Goal: Task Accomplishment & Management: Manage account settings

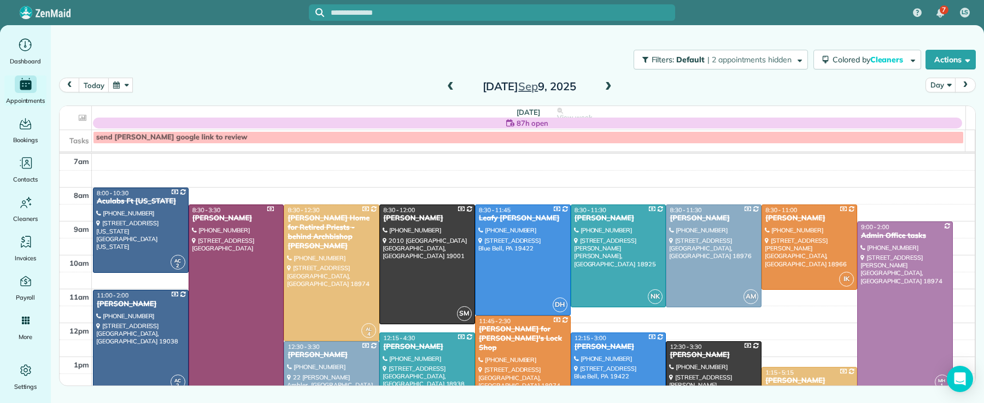
scroll to position [31, 0]
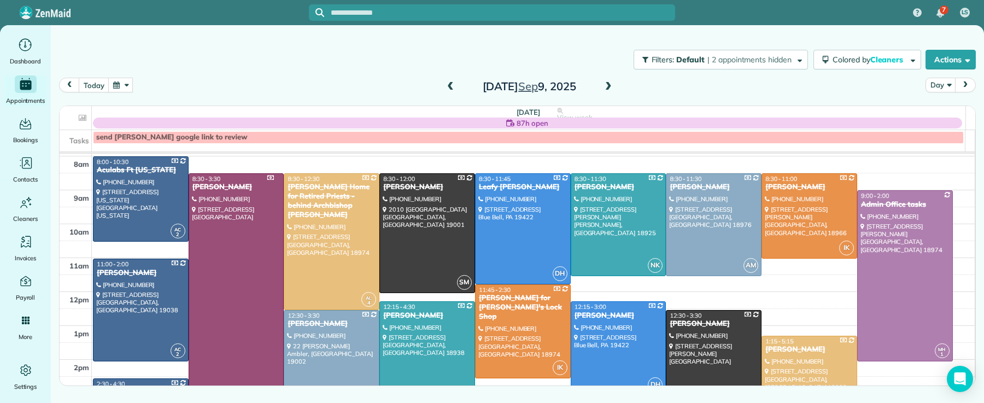
click at [127, 85] on button "button" at bounding box center [120, 85] width 25 height 15
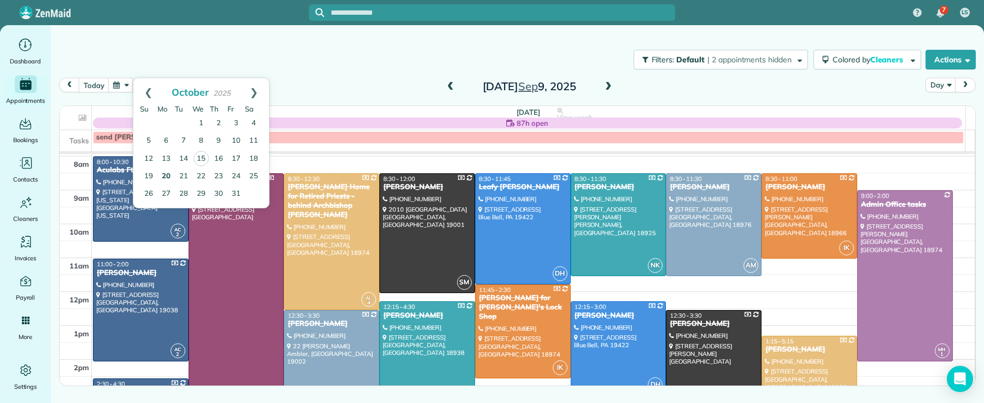
click at [163, 175] on link "20" at bounding box center [165, 176] width 17 height 17
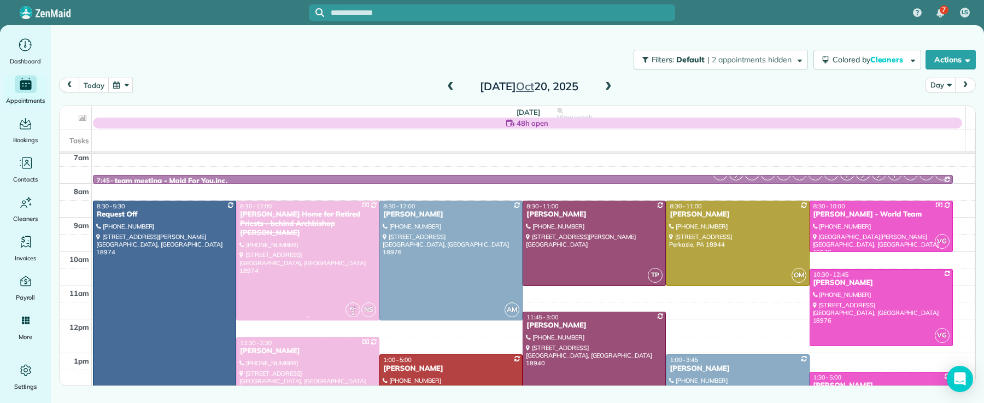
scroll to position [5, 0]
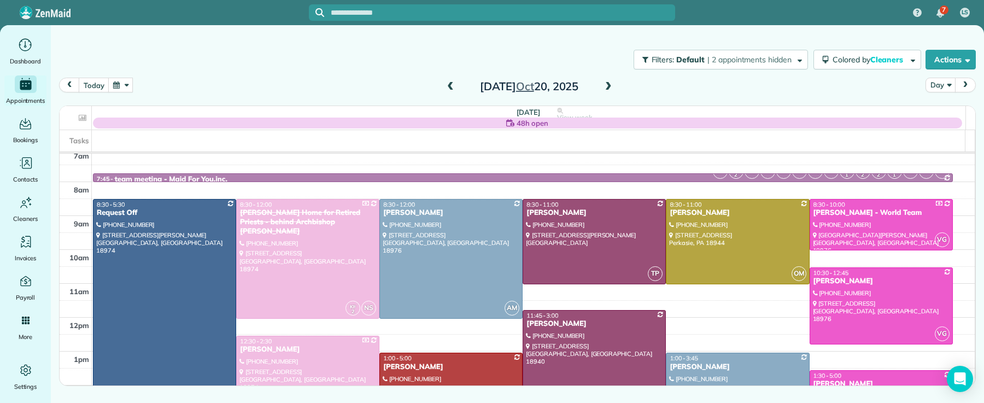
click at [449, 87] on span at bounding box center [450, 87] width 12 height 10
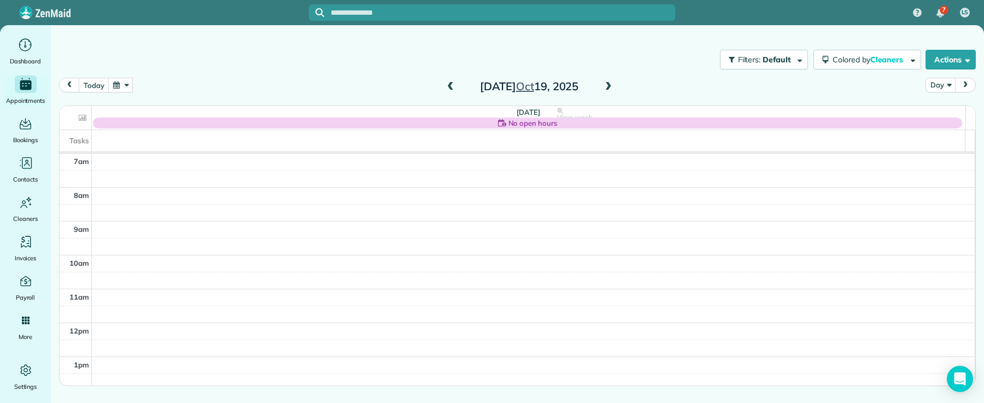
click at [449, 87] on span at bounding box center [450, 87] width 12 height 10
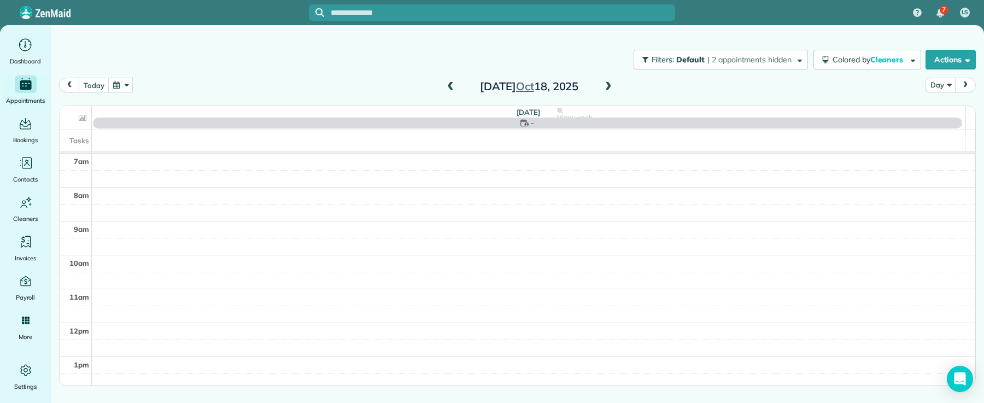
click at [449, 87] on span at bounding box center [450, 87] width 12 height 10
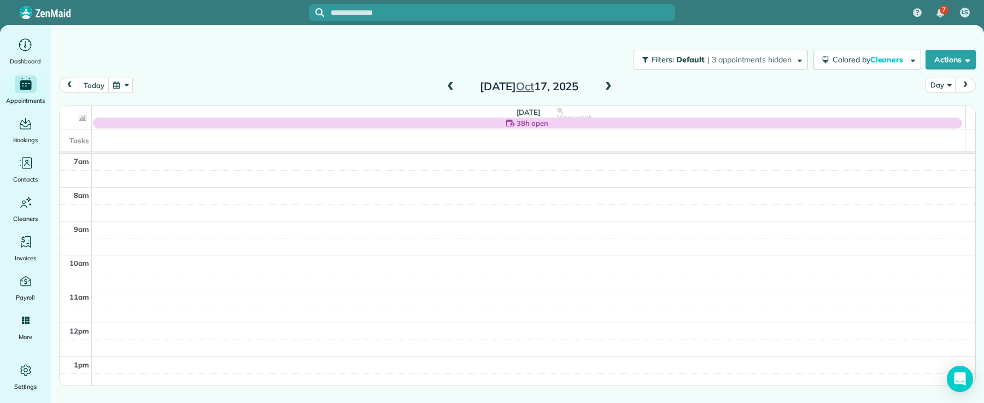
click at [449, 87] on span at bounding box center [450, 87] width 12 height 10
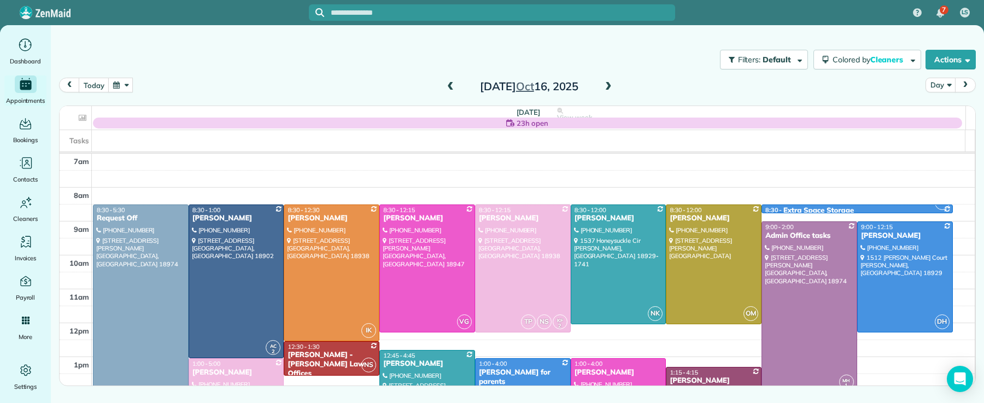
click at [449, 87] on span at bounding box center [450, 87] width 12 height 10
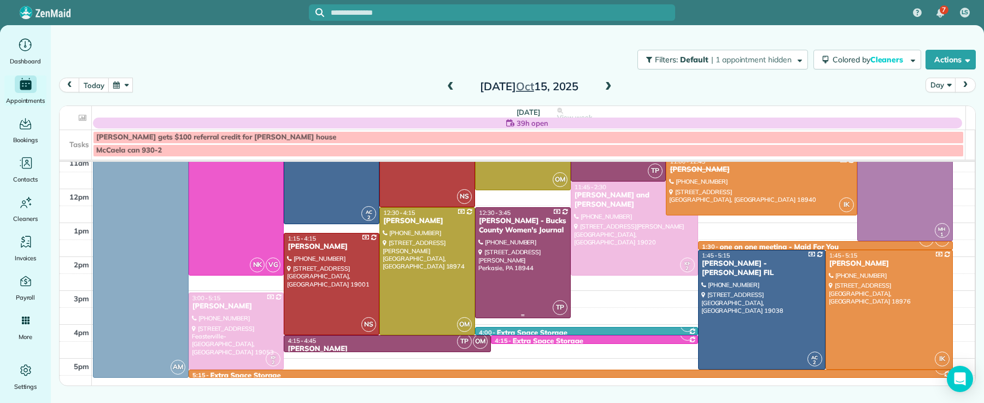
scroll to position [144, 0]
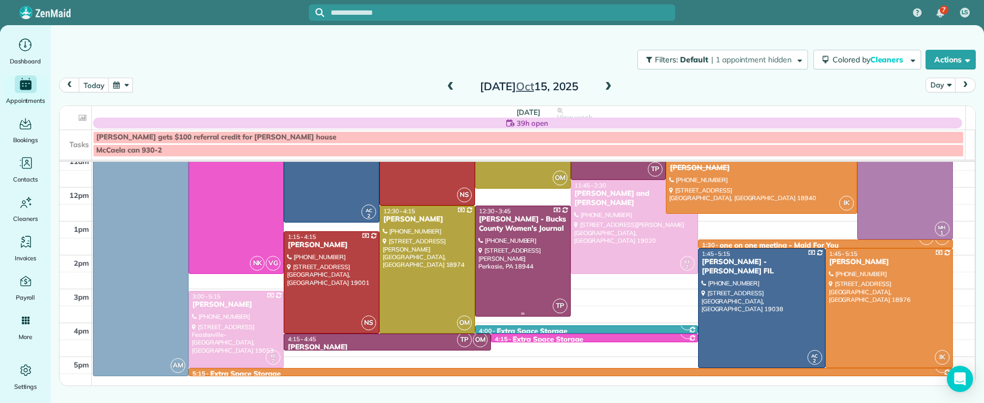
click at [496, 237] on div at bounding box center [522, 261] width 95 height 110
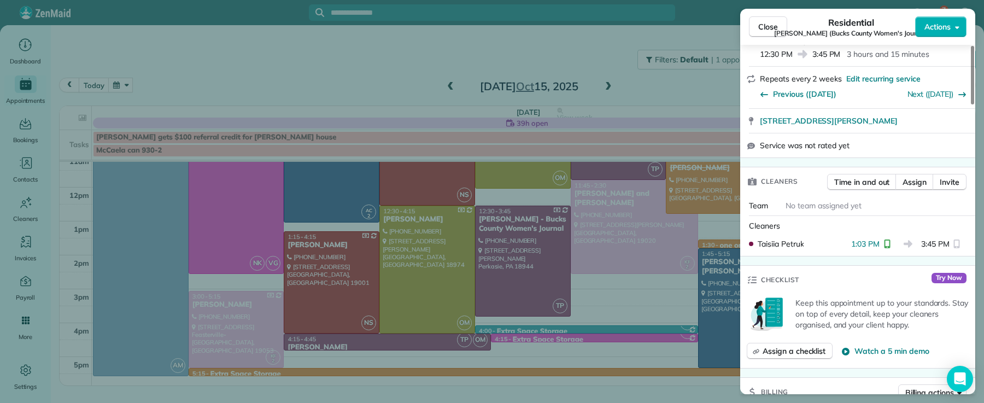
scroll to position [185, 0]
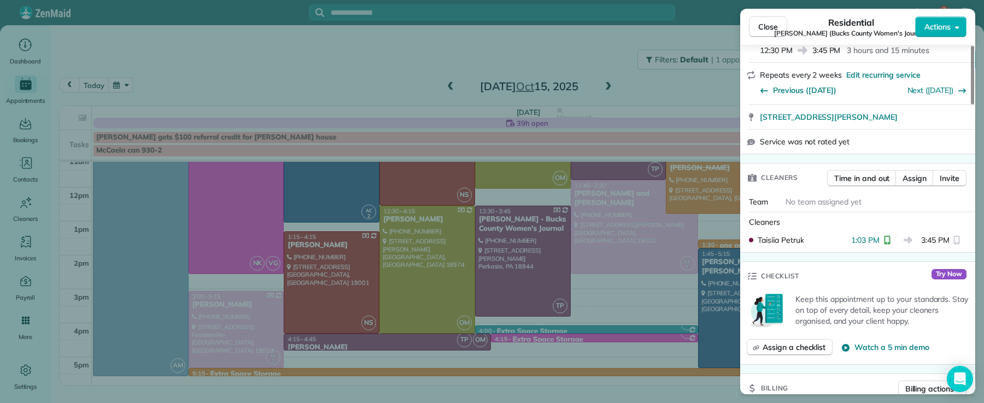
click at [758, 28] on span "Close" at bounding box center [768, 26] width 20 height 11
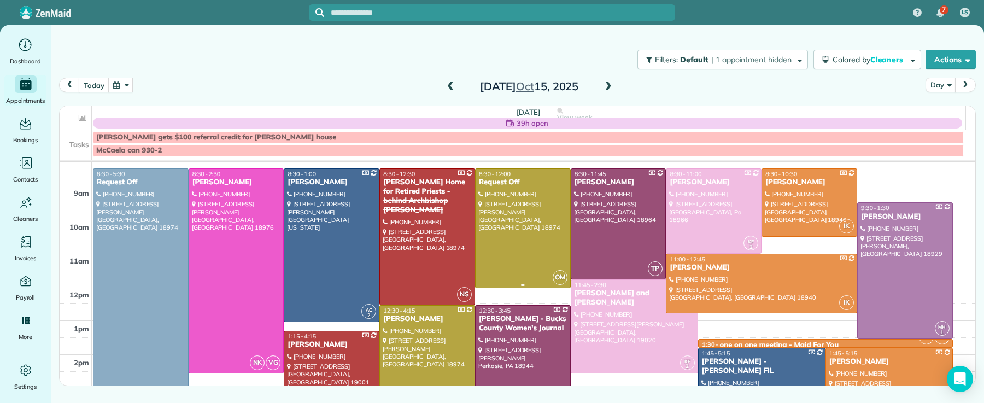
scroll to position [42, 0]
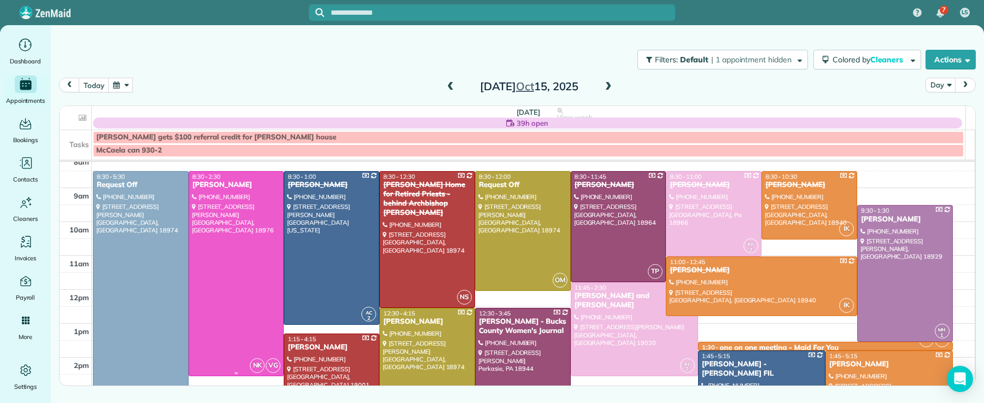
click at [208, 187] on div "Sarah Henry" at bounding box center [236, 184] width 89 height 9
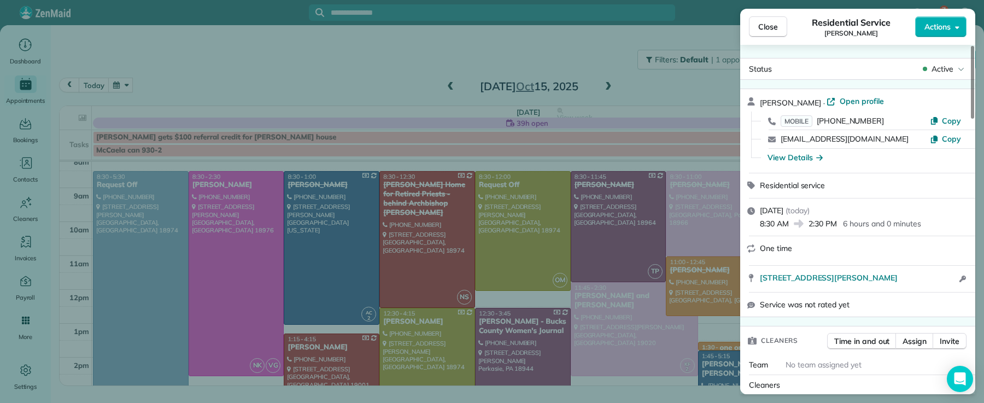
drag, startPoint x: 773, startPoint y: 33, endPoint x: 762, endPoint y: 36, distance: 10.9
click at [772, 33] on button "Close" at bounding box center [768, 26] width 38 height 21
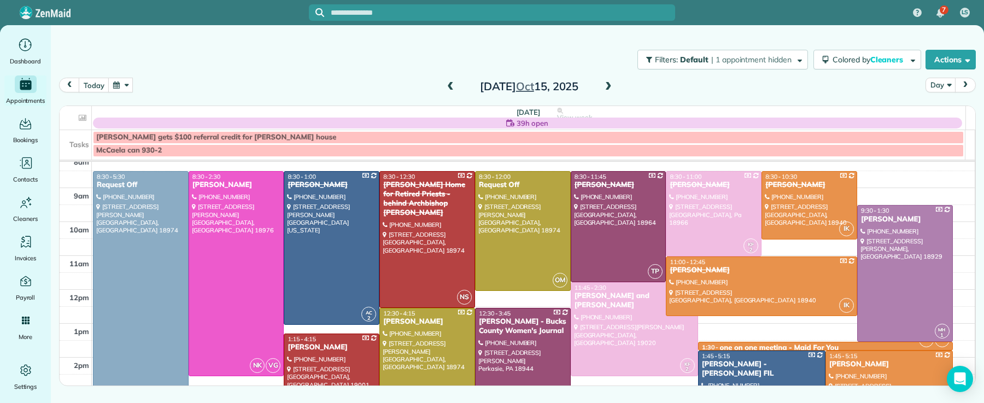
click at [608, 86] on span at bounding box center [608, 87] width 12 height 10
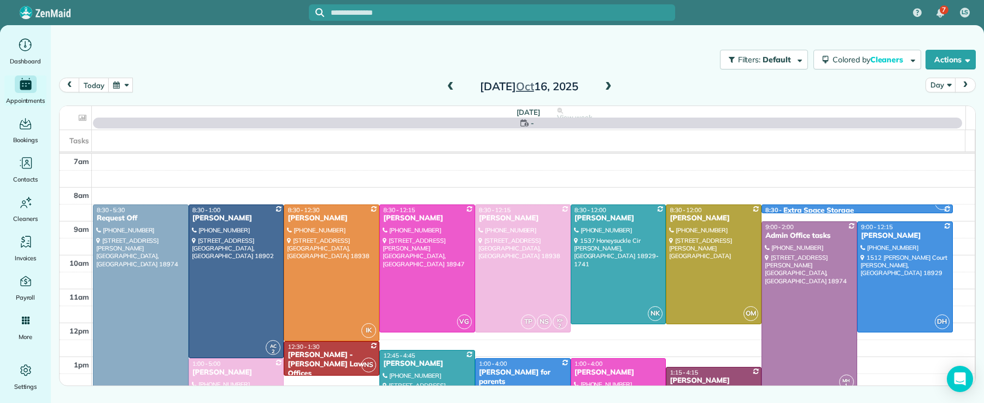
click at [609, 85] on span at bounding box center [608, 87] width 12 height 10
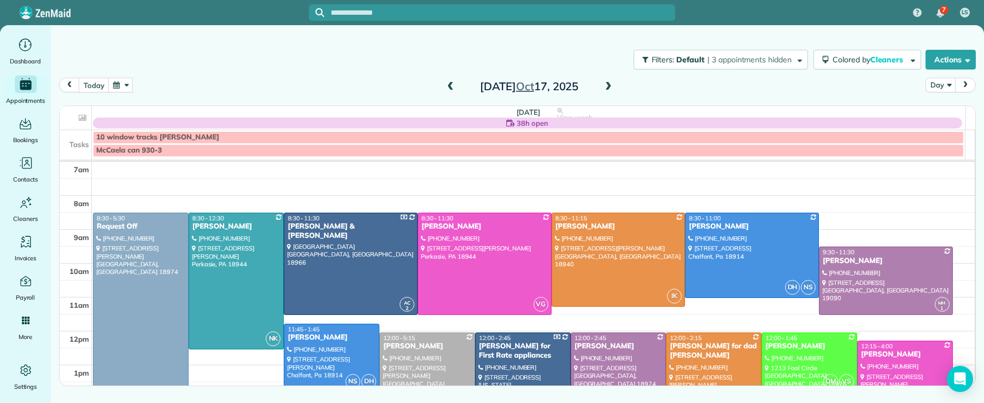
click at [609, 85] on span at bounding box center [608, 87] width 12 height 10
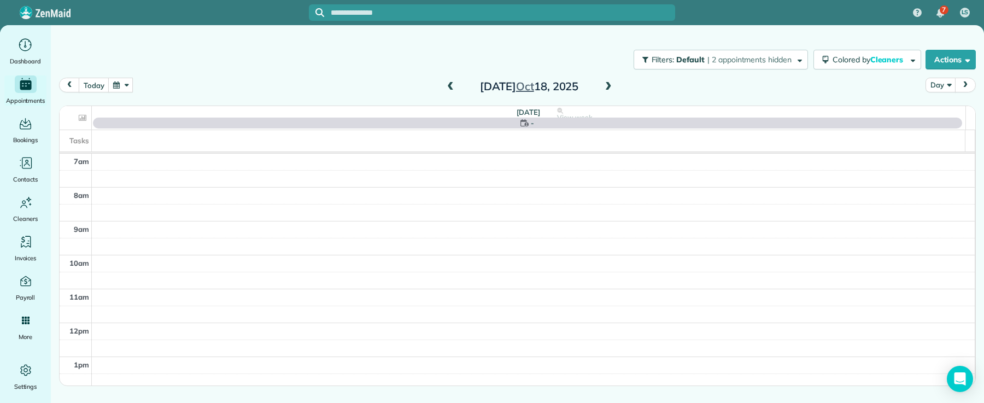
click at [609, 85] on span at bounding box center [608, 87] width 12 height 10
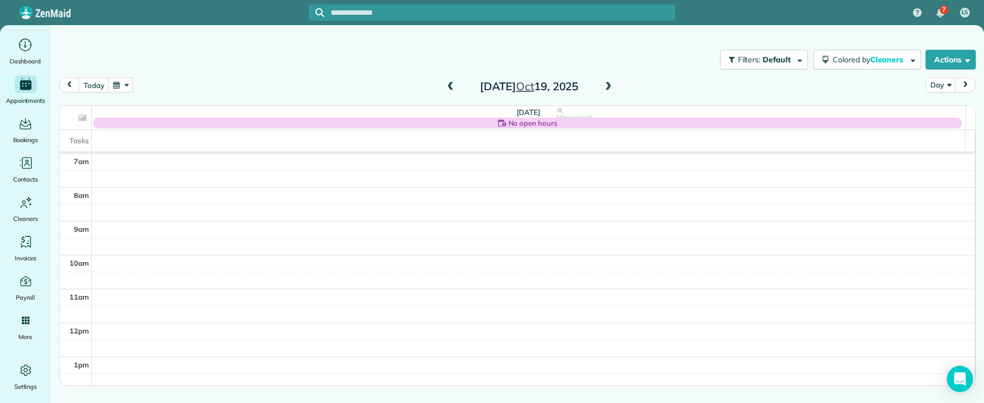
click at [609, 85] on span at bounding box center [608, 87] width 12 height 10
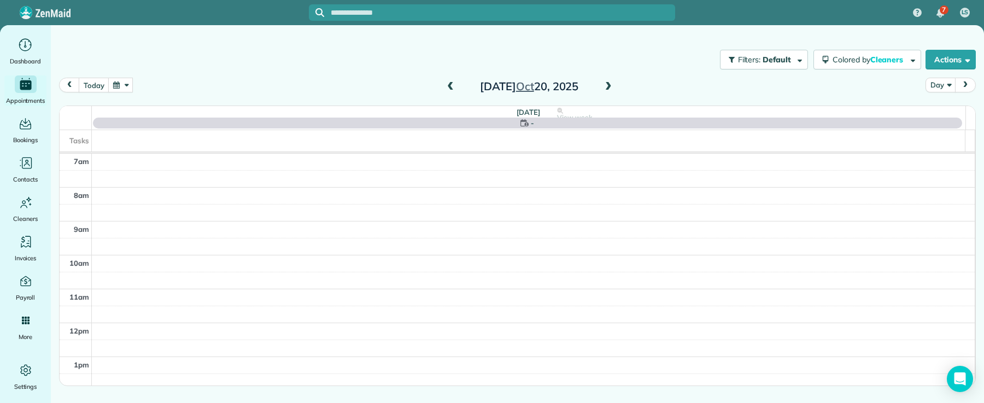
click at [452, 83] on span at bounding box center [450, 87] width 12 height 10
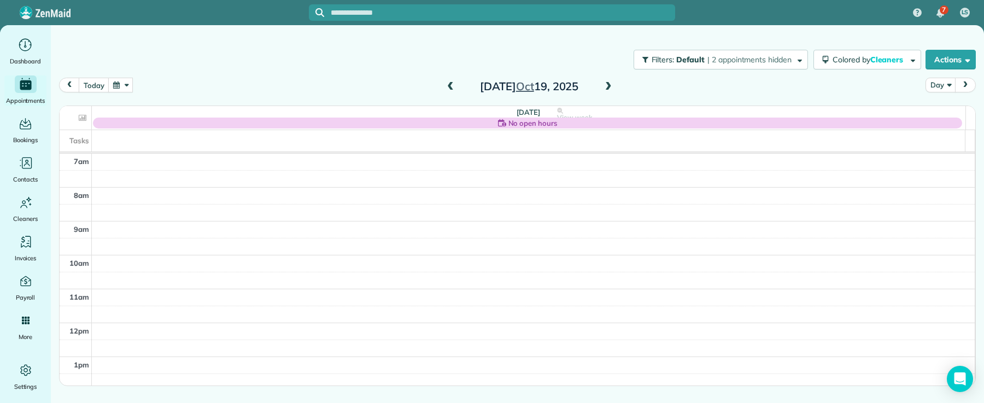
click at [611, 86] on span at bounding box center [608, 87] width 12 height 10
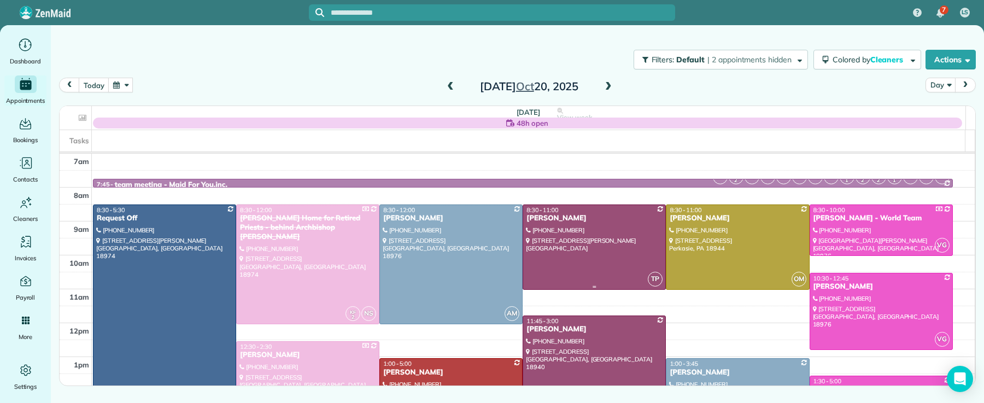
click at [590, 232] on div at bounding box center [594, 247] width 142 height 84
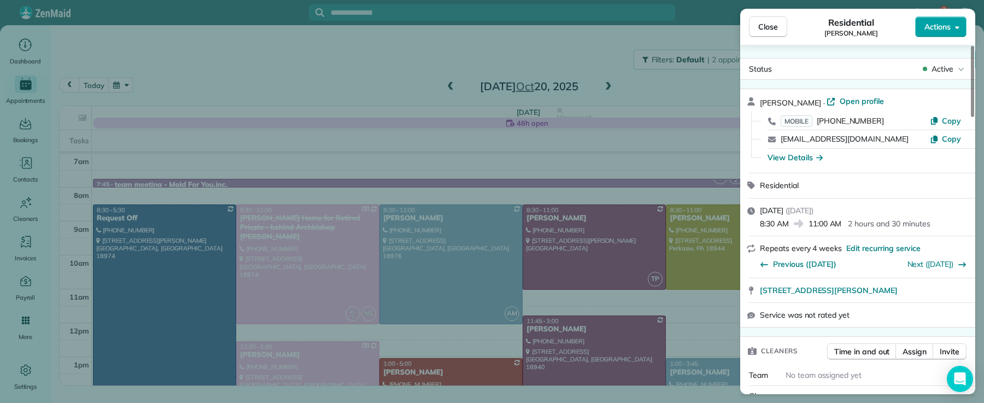
click at [945, 25] on span "Actions" at bounding box center [937, 26] width 26 height 11
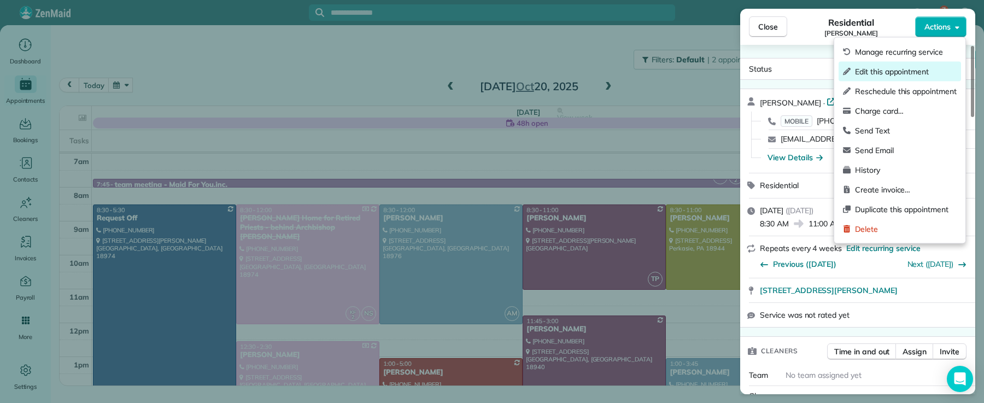
click at [919, 76] on div "Edit this appointment" at bounding box center [899, 72] width 122 height 20
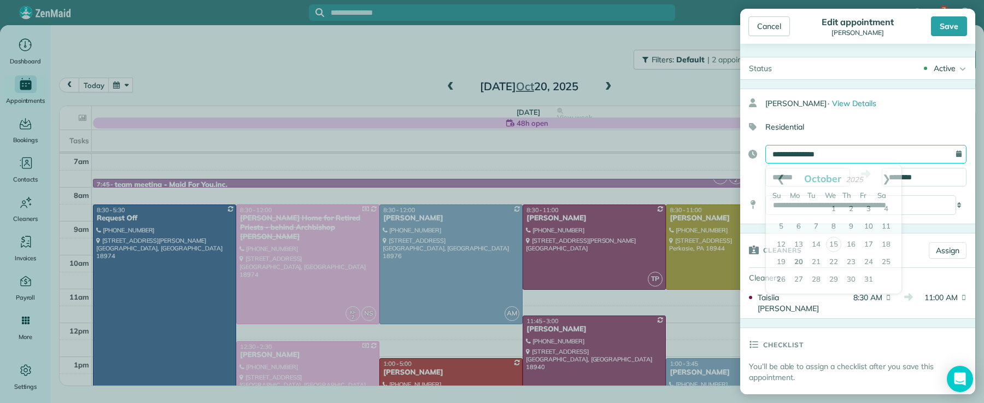
click at [809, 154] on input "**********" at bounding box center [865, 154] width 201 height 19
click at [866, 245] on link "17" at bounding box center [868, 244] width 17 height 17
type input "**********"
click at [955, 28] on div "Save" at bounding box center [949, 26] width 36 height 20
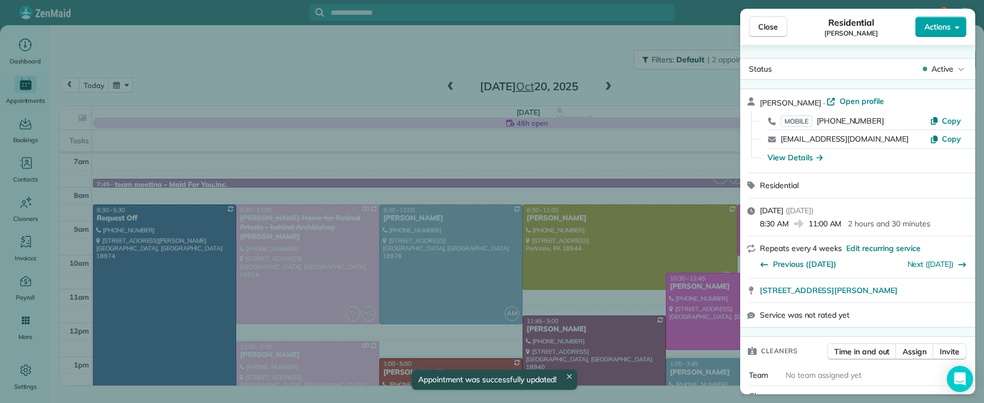
click at [941, 27] on span "Actions" at bounding box center [937, 26] width 26 height 11
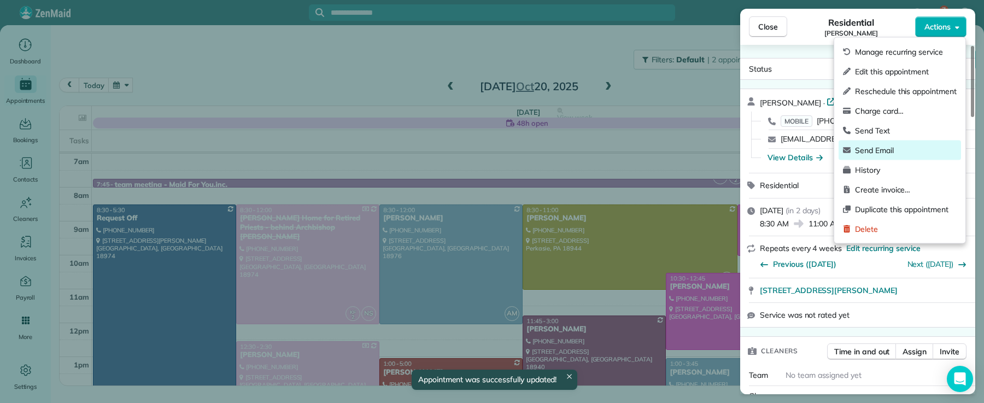
click at [897, 146] on span "Send Email" at bounding box center [906, 150] width 102 height 11
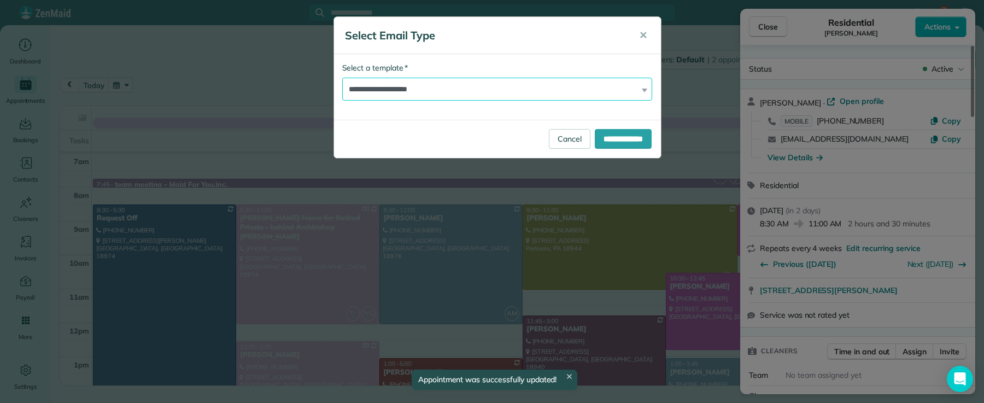
click at [562, 85] on select "**********" at bounding box center [497, 89] width 310 height 23
select select "*****"
click at [342, 78] on select "**********" at bounding box center [497, 89] width 310 height 23
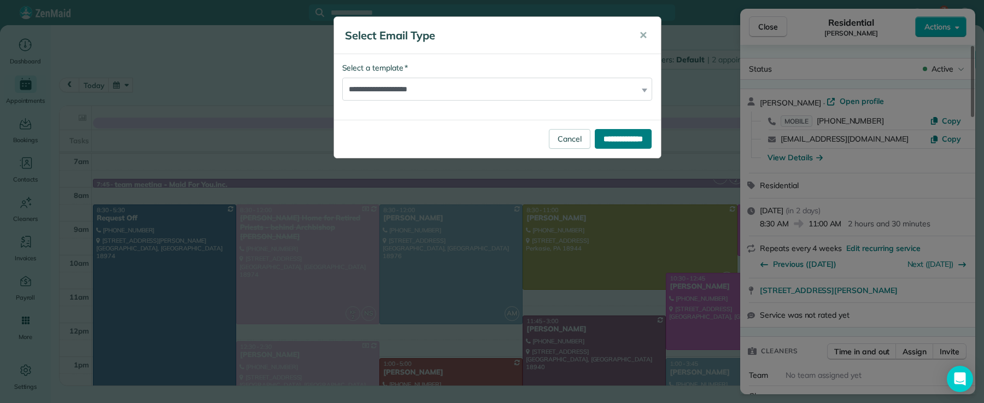
click at [634, 144] on input "**********" at bounding box center [623, 139] width 57 height 20
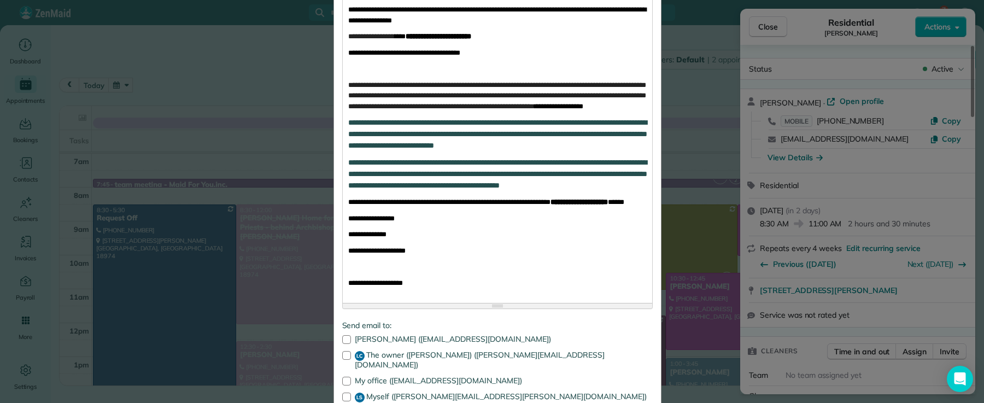
scroll to position [348, 0]
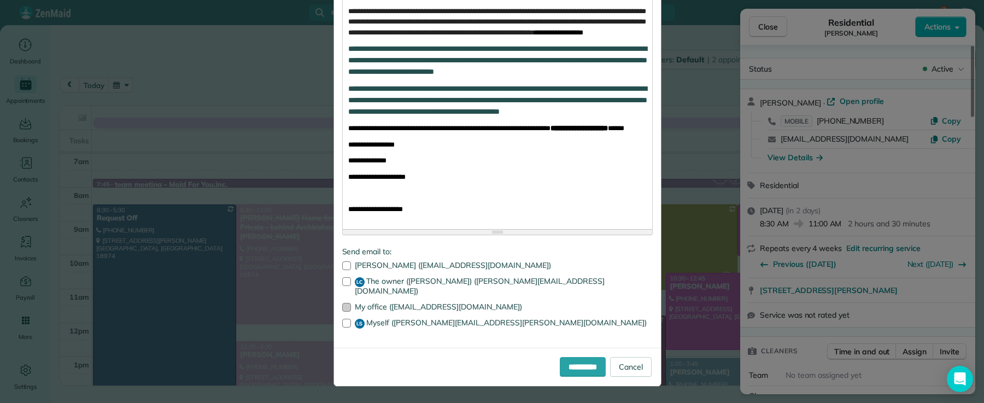
click at [342, 308] on div at bounding box center [346, 307] width 9 height 9
drag, startPoint x: 344, startPoint y: 320, endPoint x: 355, endPoint y: 323, distance: 11.1
click at [344, 320] on div at bounding box center [346, 323] width 9 height 9
click at [573, 360] on input "**********" at bounding box center [583, 367] width 46 height 20
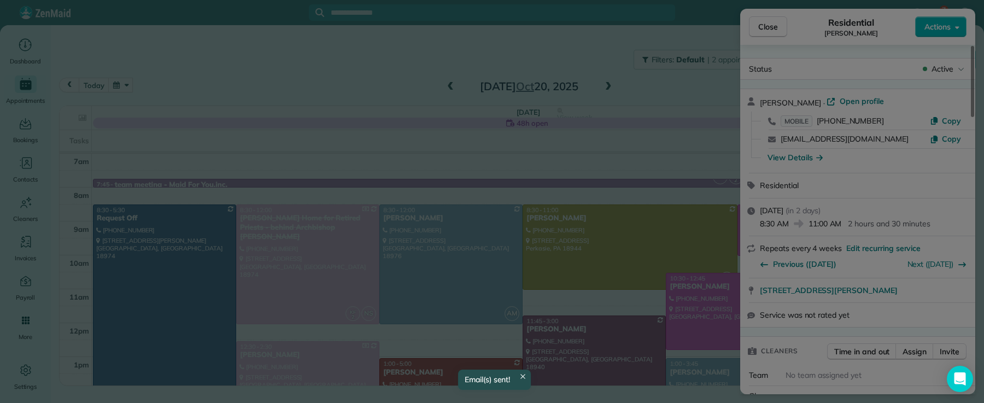
scroll to position [0, 0]
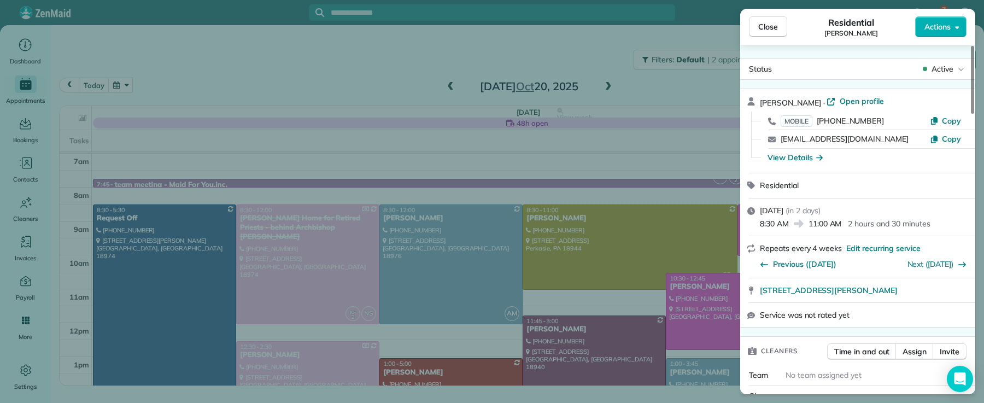
click at [770, 26] on span "Close" at bounding box center [768, 26] width 20 height 11
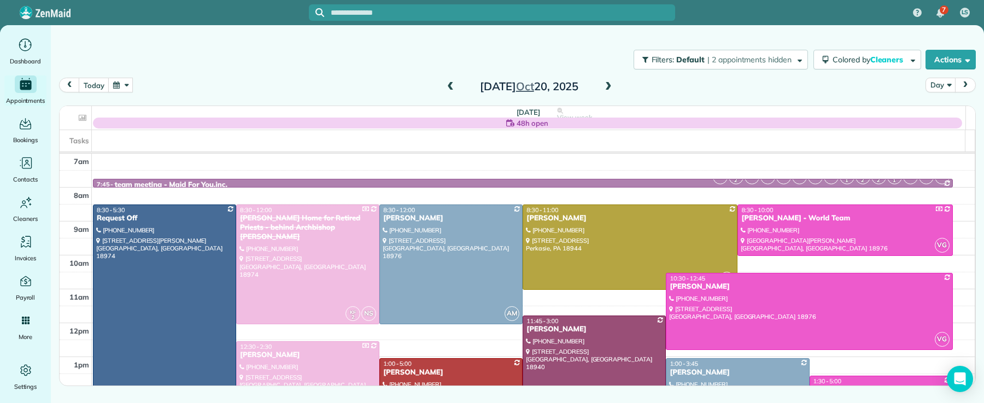
click at [449, 85] on span at bounding box center [450, 87] width 12 height 10
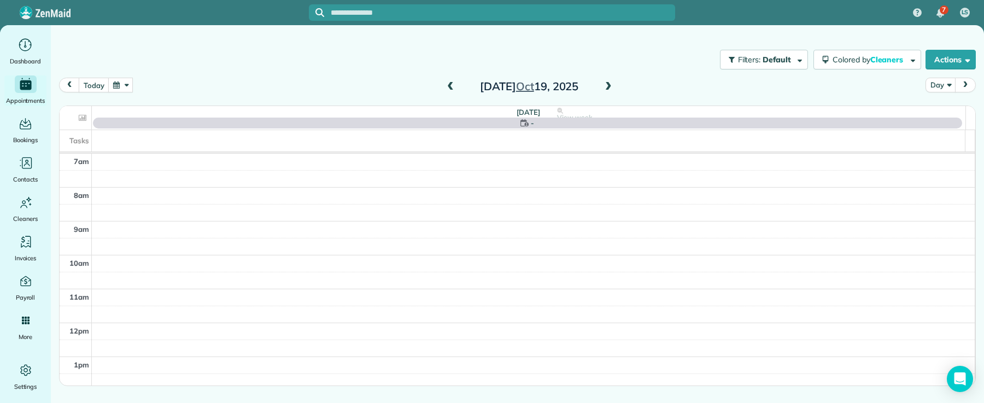
click at [449, 85] on span at bounding box center [450, 87] width 12 height 10
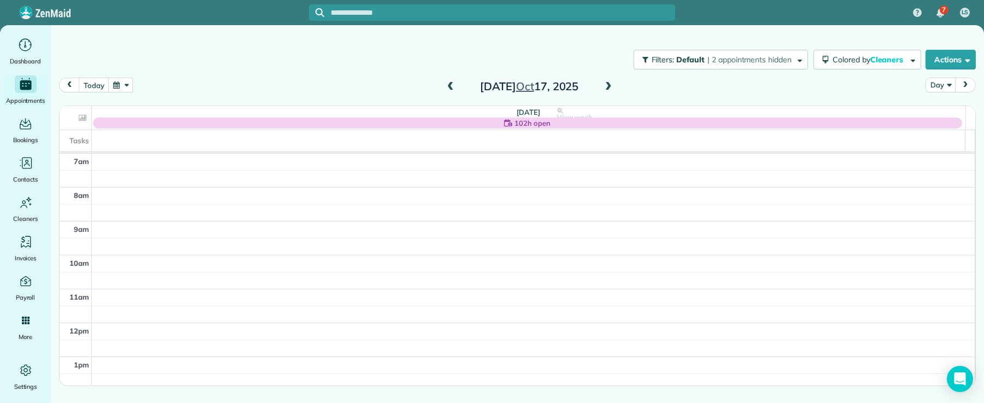
drag, startPoint x: 608, startPoint y: 84, endPoint x: 592, endPoint y: 83, distance: 16.4
click at [608, 83] on span at bounding box center [608, 87] width 12 height 10
click at [452, 91] on span at bounding box center [450, 87] width 12 height 10
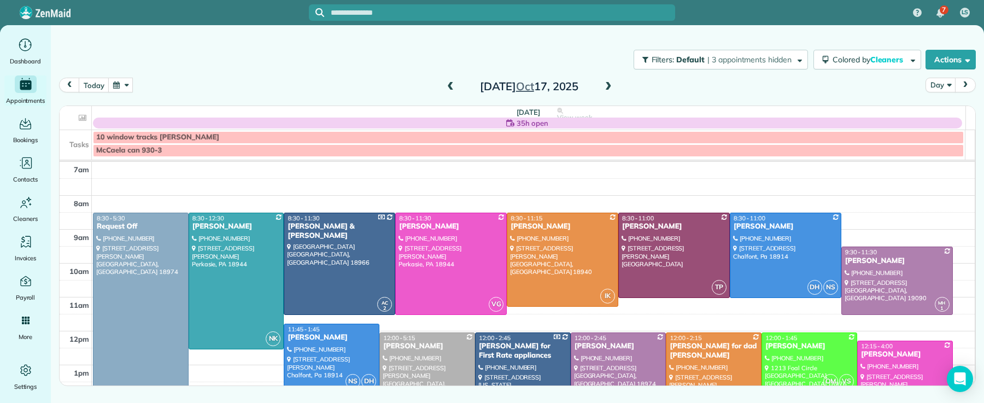
click at [604, 83] on span at bounding box center [608, 87] width 12 height 10
click at [604, 84] on span at bounding box center [608, 87] width 12 height 10
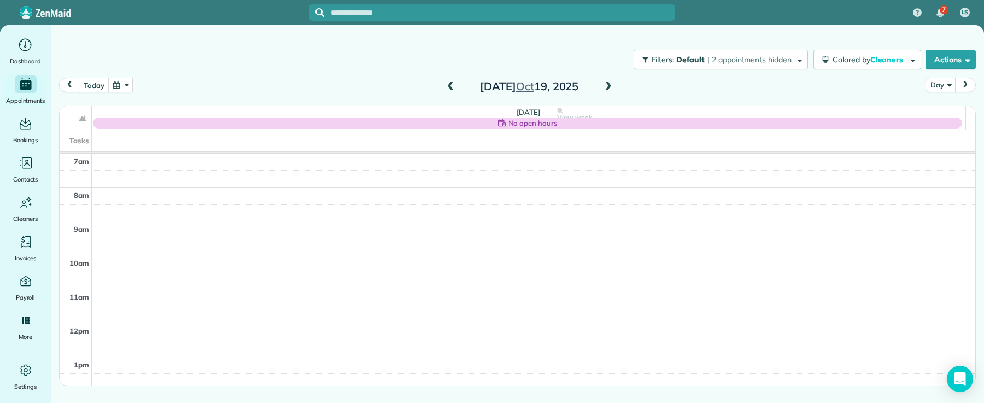
click at [604, 84] on span at bounding box center [608, 87] width 12 height 10
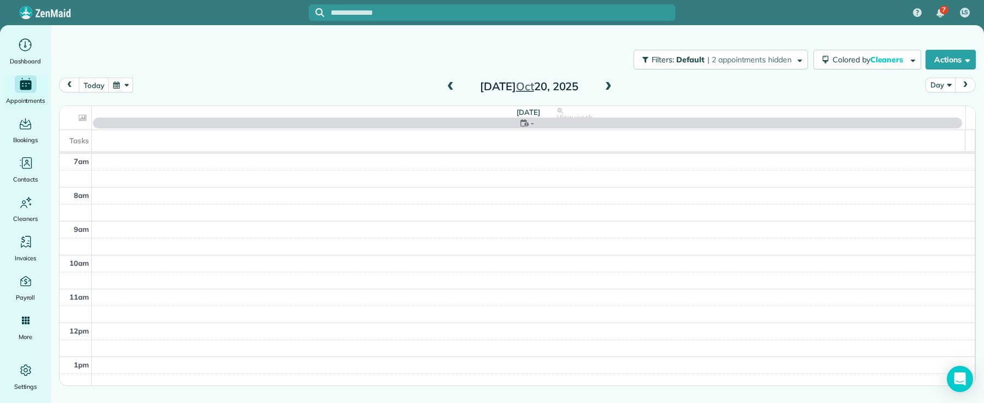
click at [604, 84] on span at bounding box center [608, 87] width 12 height 10
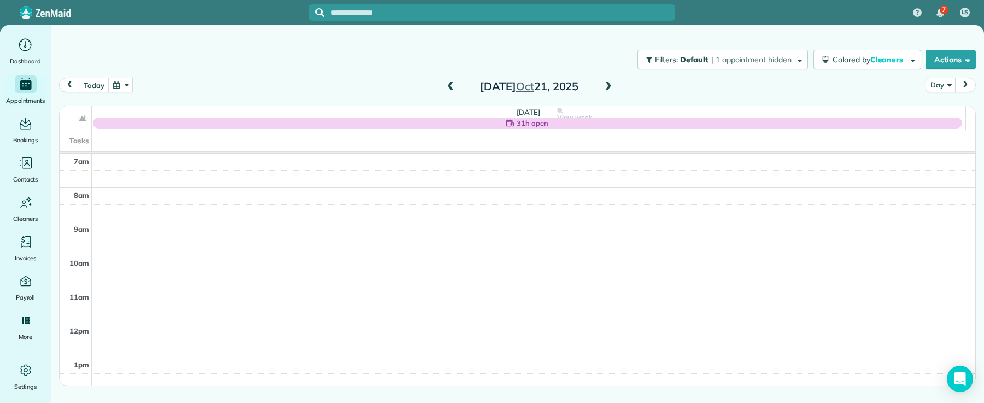
click at [449, 89] on span at bounding box center [450, 87] width 12 height 10
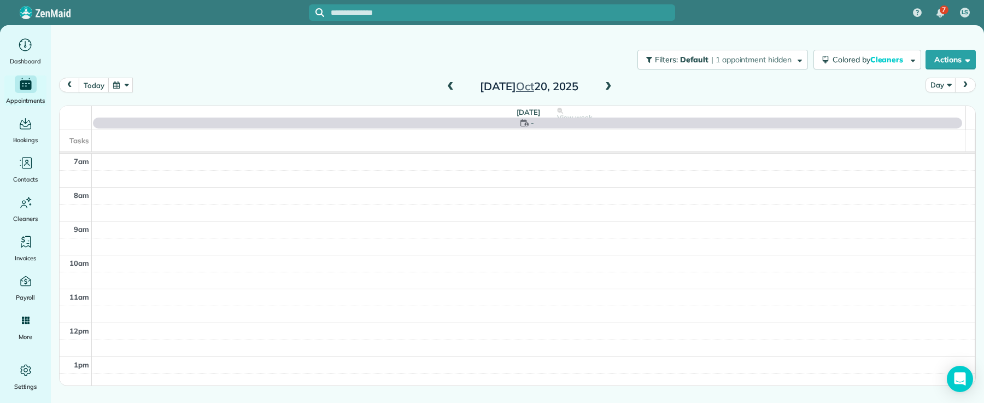
click at [449, 89] on span at bounding box center [450, 87] width 12 height 10
click at [449, 90] on span at bounding box center [450, 87] width 12 height 10
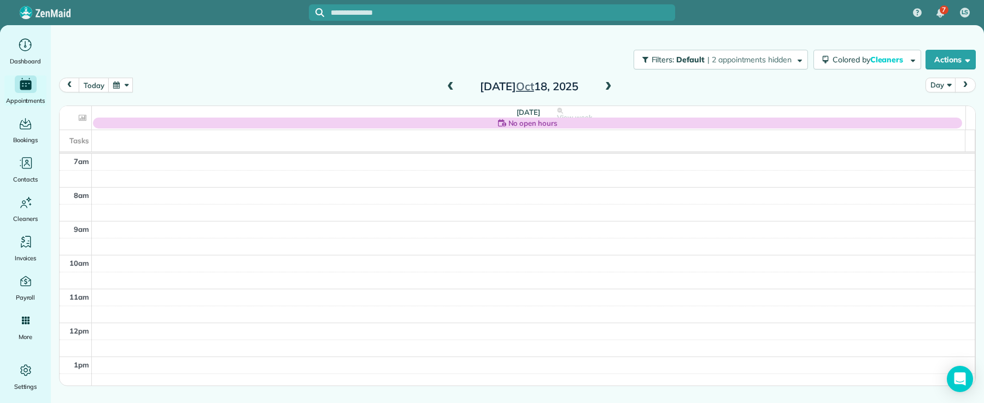
click at [448, 91] on span at bounding box center [450, 87] width 12 height 10
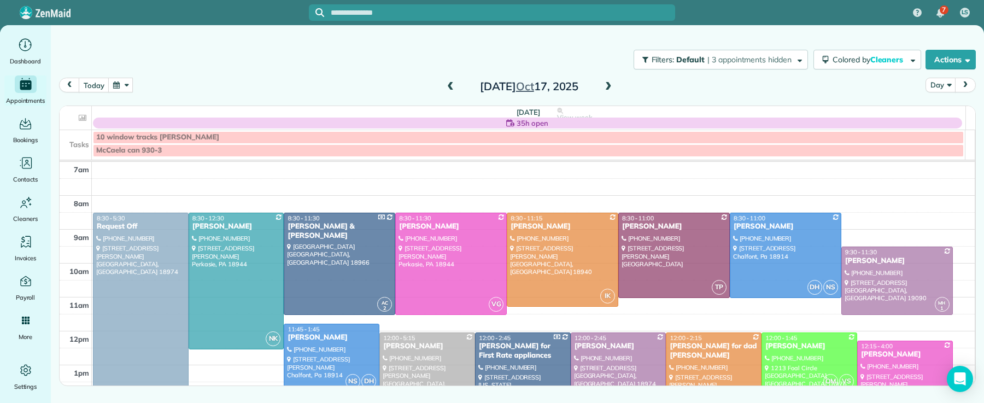
click at [448, 91] on span at bounding box center [450, 87] width 12 height 10
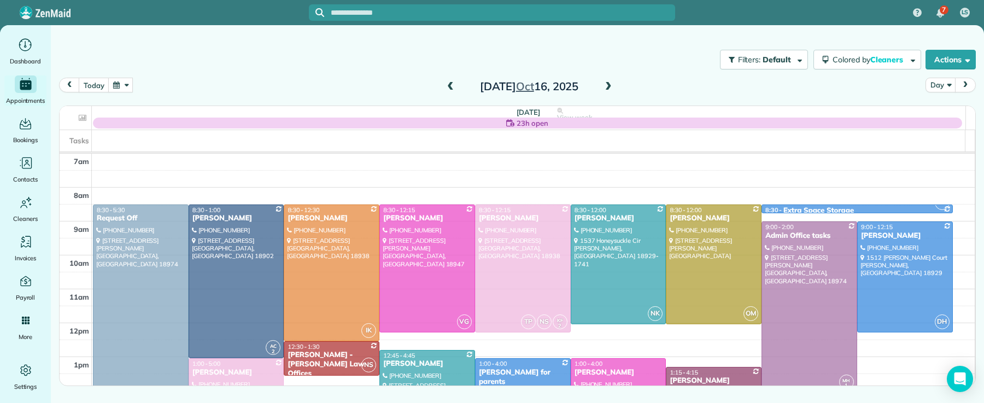
click at [448, 91] on span at bounding box center [450, 87] width 12 height 10
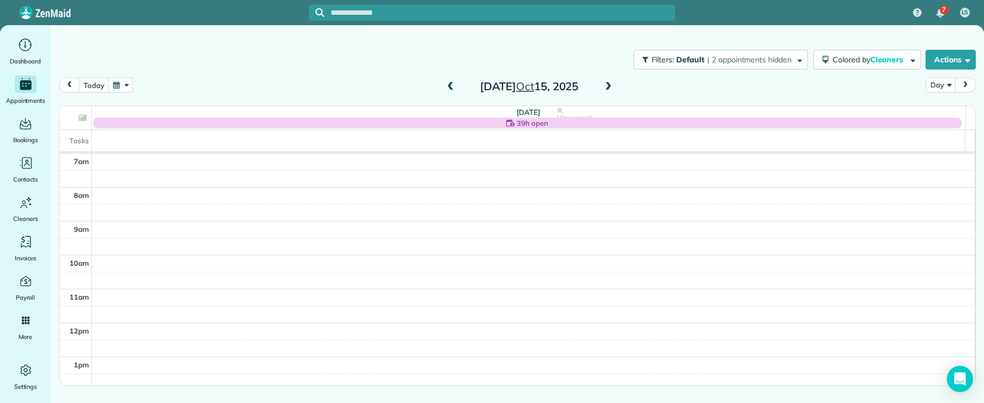
drag, startPoint x: 611, startPoint y: 85, endPoint x: 639, endPoint y: 91, distance: 29.0
click at [611, 85] on span at bounding box center [608, 87] width 12 height 10
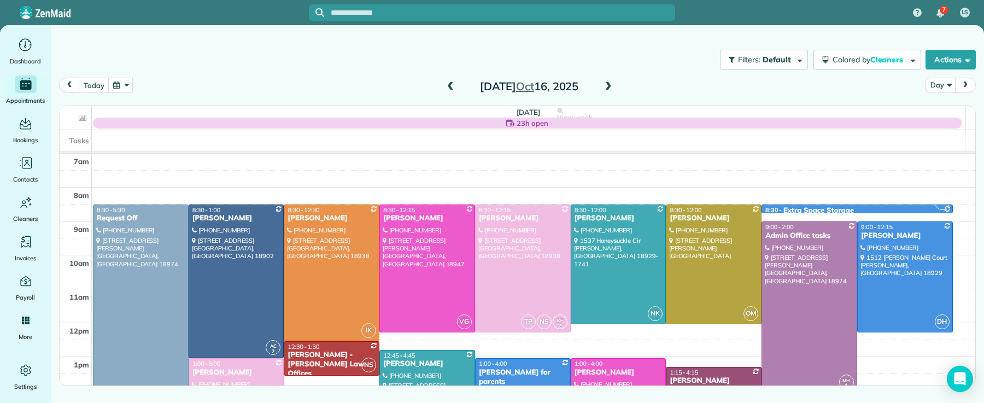
click at [448, 86] on span at bounding box center [450, 87] width 12 height 10
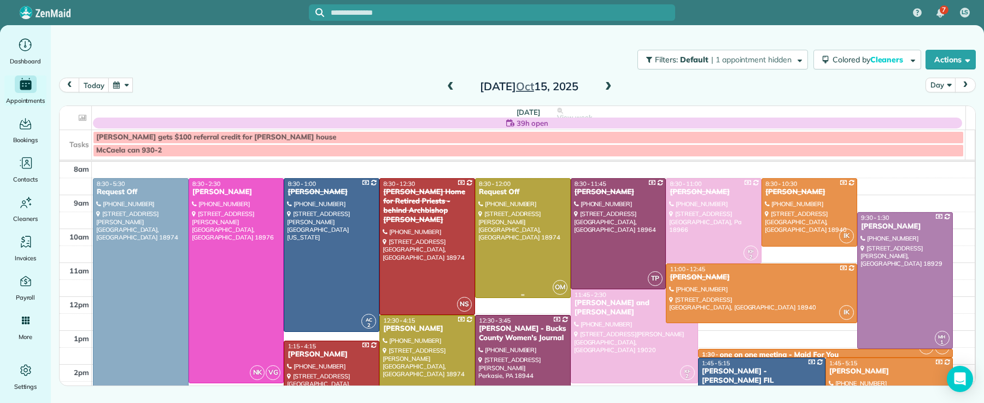
scroll to position [42, 0]
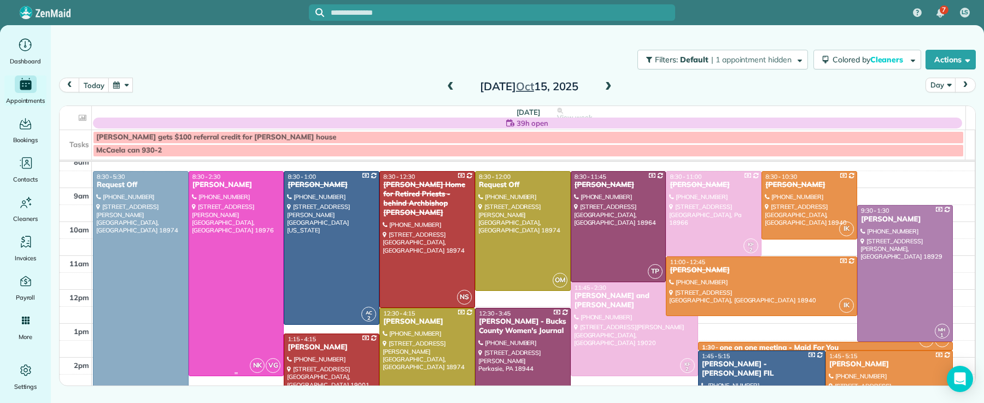
click at [216, 189] on div "Sarah Henry" at bounding box center [236, 184] width 89 height 9
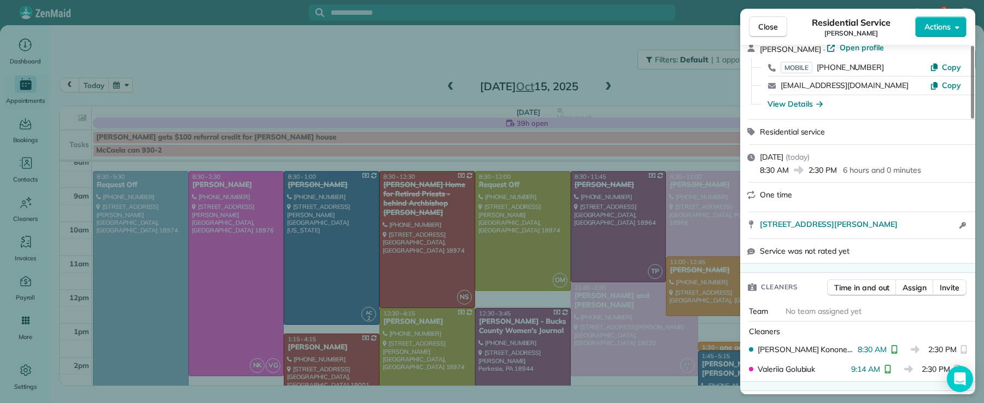
scroll to position [58, 0]
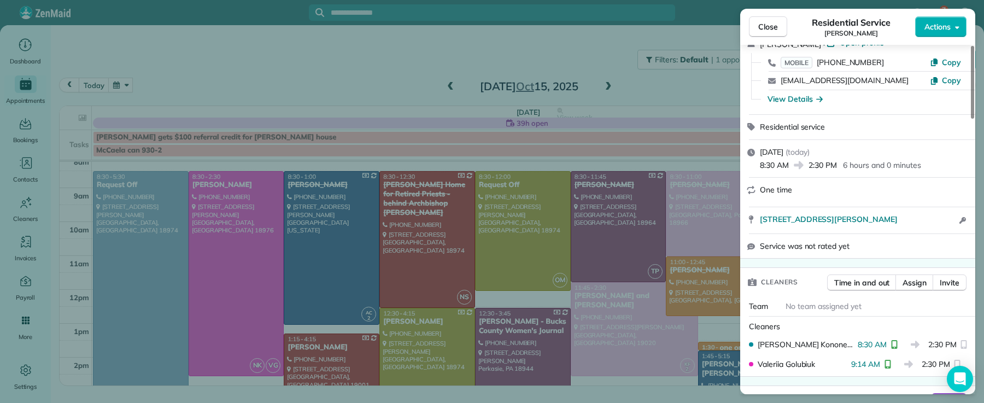
drag, startPoint x: 768, startPoint y: 31, endPoint x: 766, endPoint y: 37, distance: 6.6
click at [768, 31] on span "Close" at bounding box center [768, 26] width 20 height 11
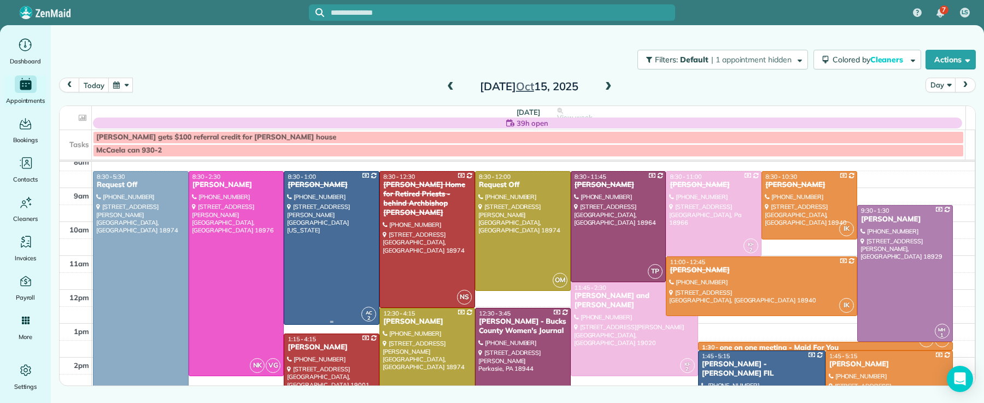
scroll to position [39, 0]
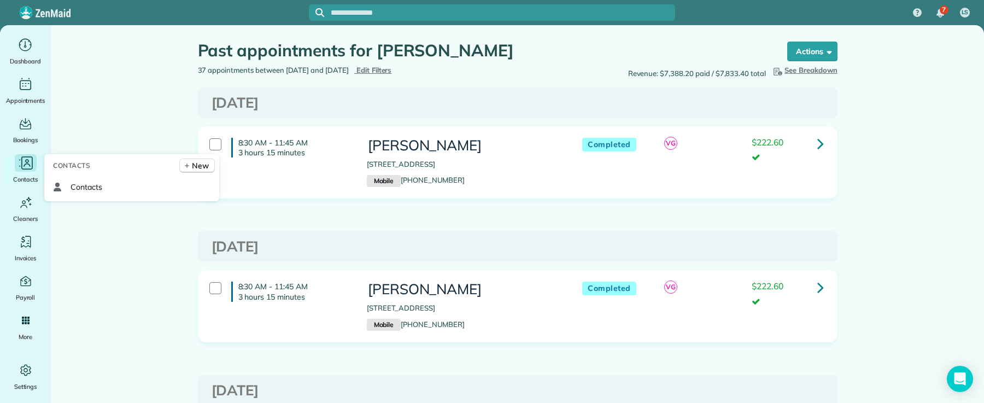
click at [20, 174] on span "Contacts" at bounding box center [25, 179] width 25 height 11
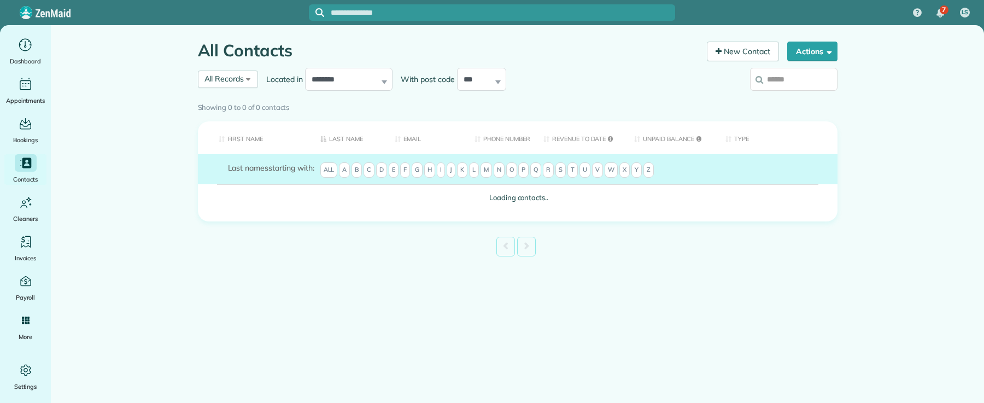
click at [788, 84] on input "search" at bounding box center [793, 79] width 87 height 23
type input "*"
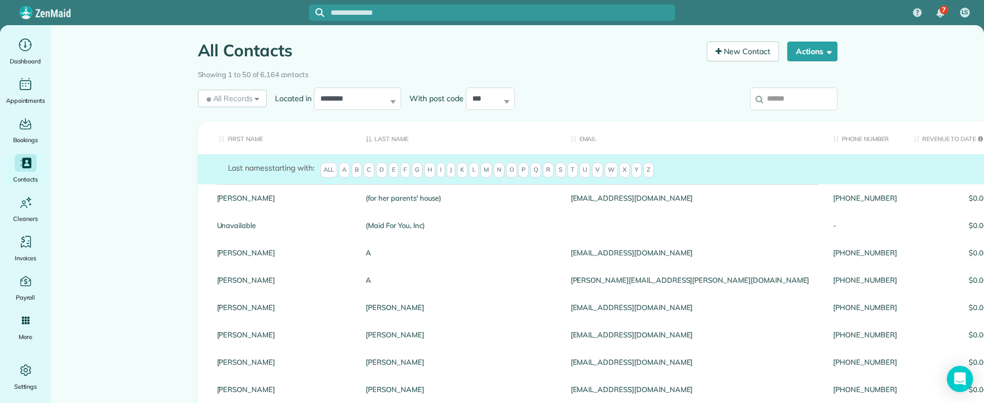
click at [787, 92] on input "search" at bounding box center [793, 98] width 87 height 23
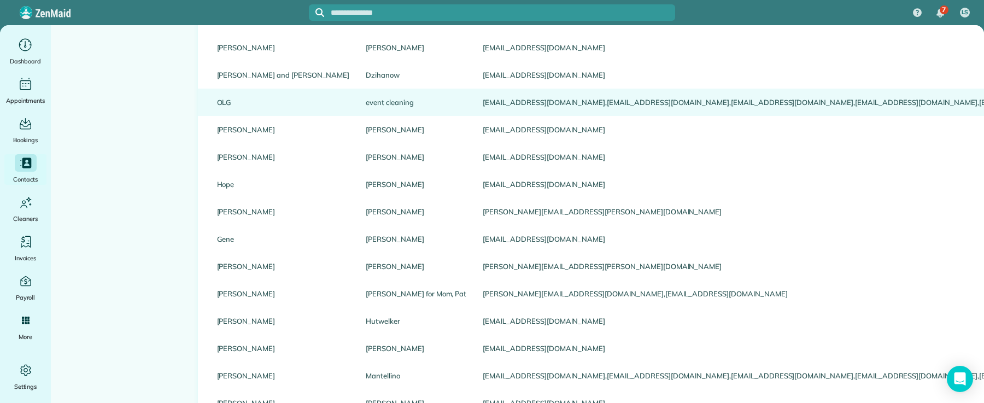
scroll to position [192, 0]
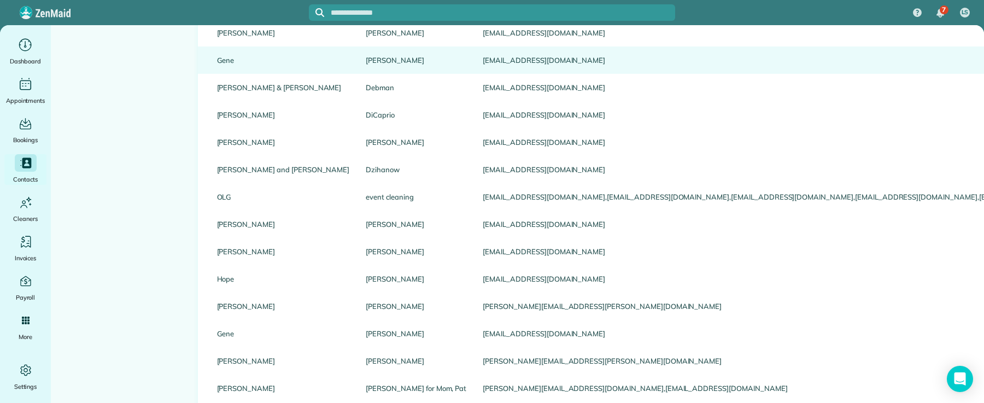
type input "****"
click at [366, 57] on link "Dabdoub" at bounding box center [416, 60] width 101 height 8
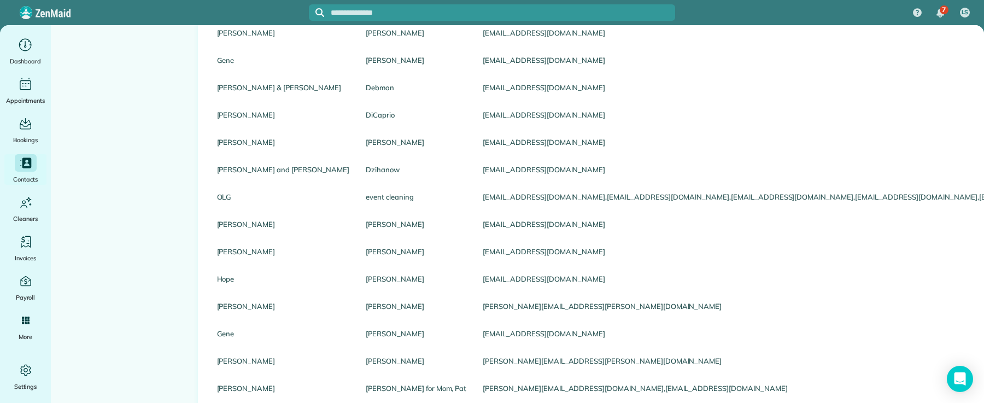
scroll to position [138, 0]
